Goal: Transaction & Acquisition: Purchase product/service

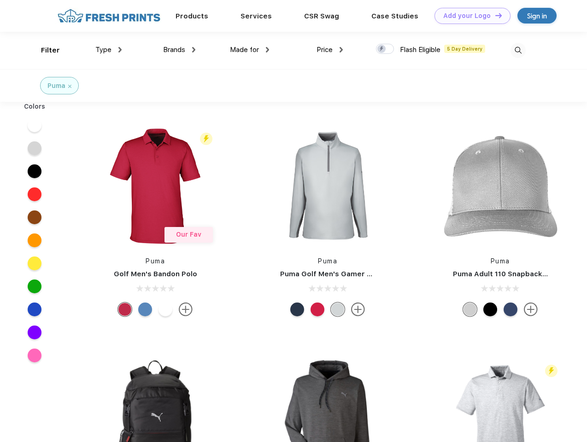
click at [469, 16] on link "Add your Logo Design Tool" at bounding box center [472, 16] width 76 height 16
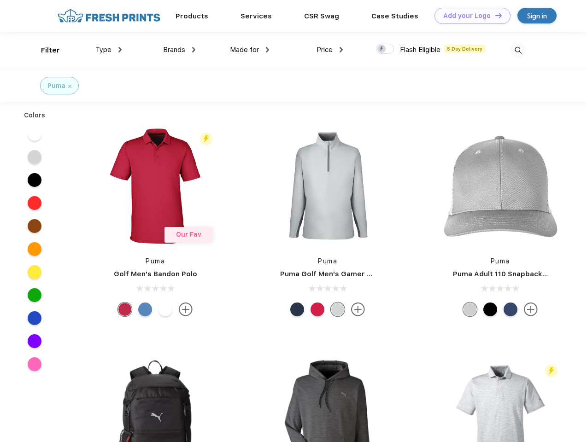
click at [0, 0] on div "Design Tool" at bounding box center [0, 0] width 0 height 0
click at [494, 15] on link "Add your Logo Design Tool" at bounding box center [472, 16] width 76 height 16
click at [44, 50] on div "Filter" at bounding box center [50, 50] width 19 height 11
click at [109, 50] on span "Type" at bounding box center [103, 50] width 16 height 8
click at [179, 50] on span "Brands" at bounding box center [174, 50] width 22 height 8
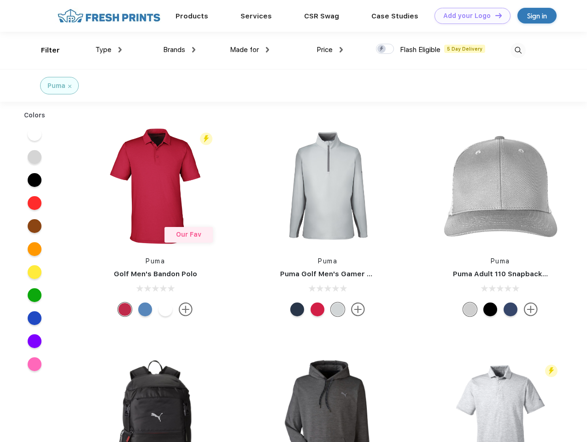
click at [250, 50] on span "Made for" at bounding box center [244, 50] width 29 height 8
click at [330, 50] on span "Price" at bounding box center [324, 50] width 16 height 8
click at [385, 49] on div at bounding box center [385, 49] width 18 height 10
click at [382, 49] on input "checkbox" at bounding box center [379, 46] width 6 height 6
click at [518, 50] on img at bounding box center [517, 50] width 15 height 15
